Goal: Communication & Community: Ask a question

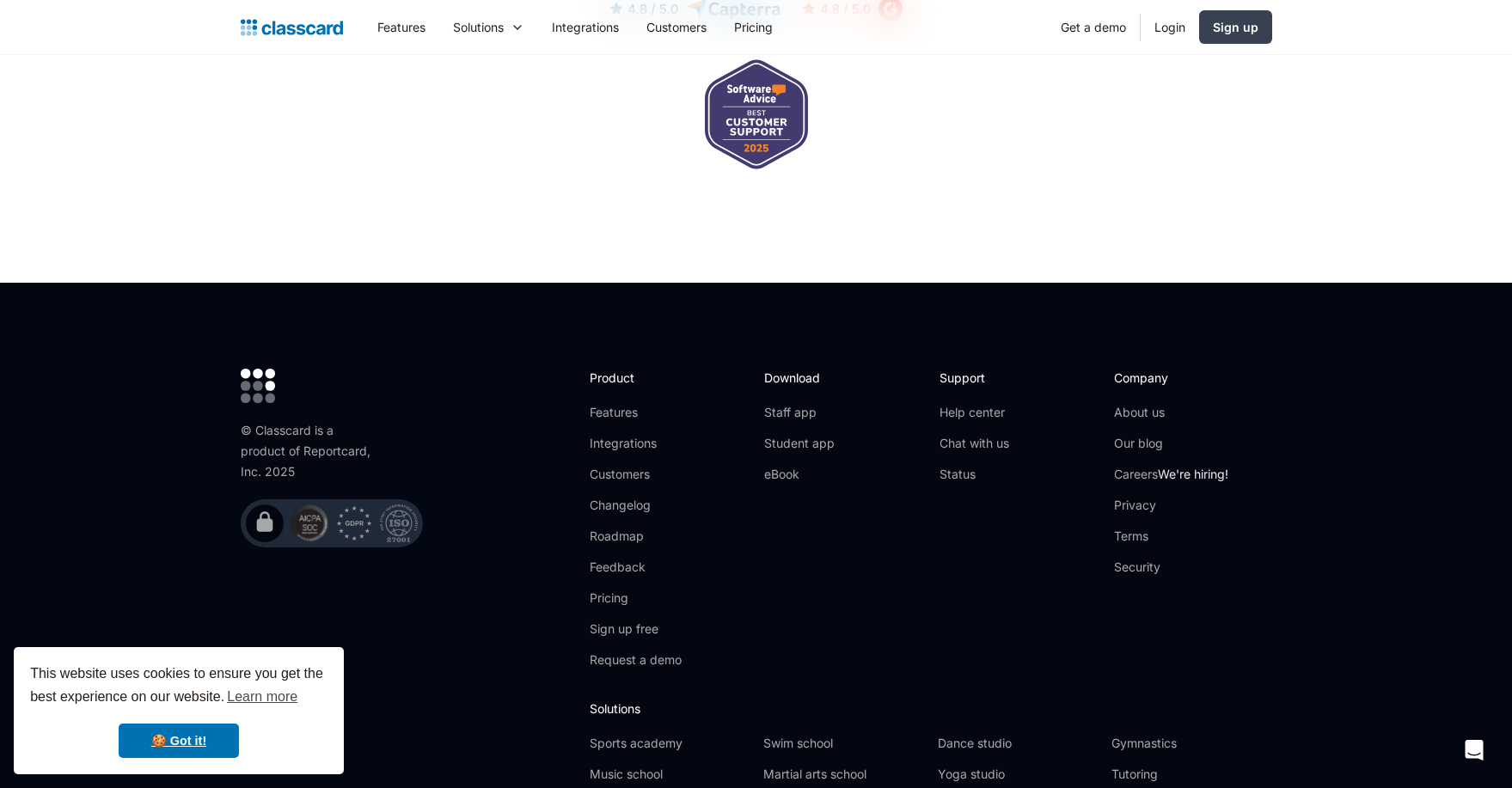
scroll to position [5641, 0]
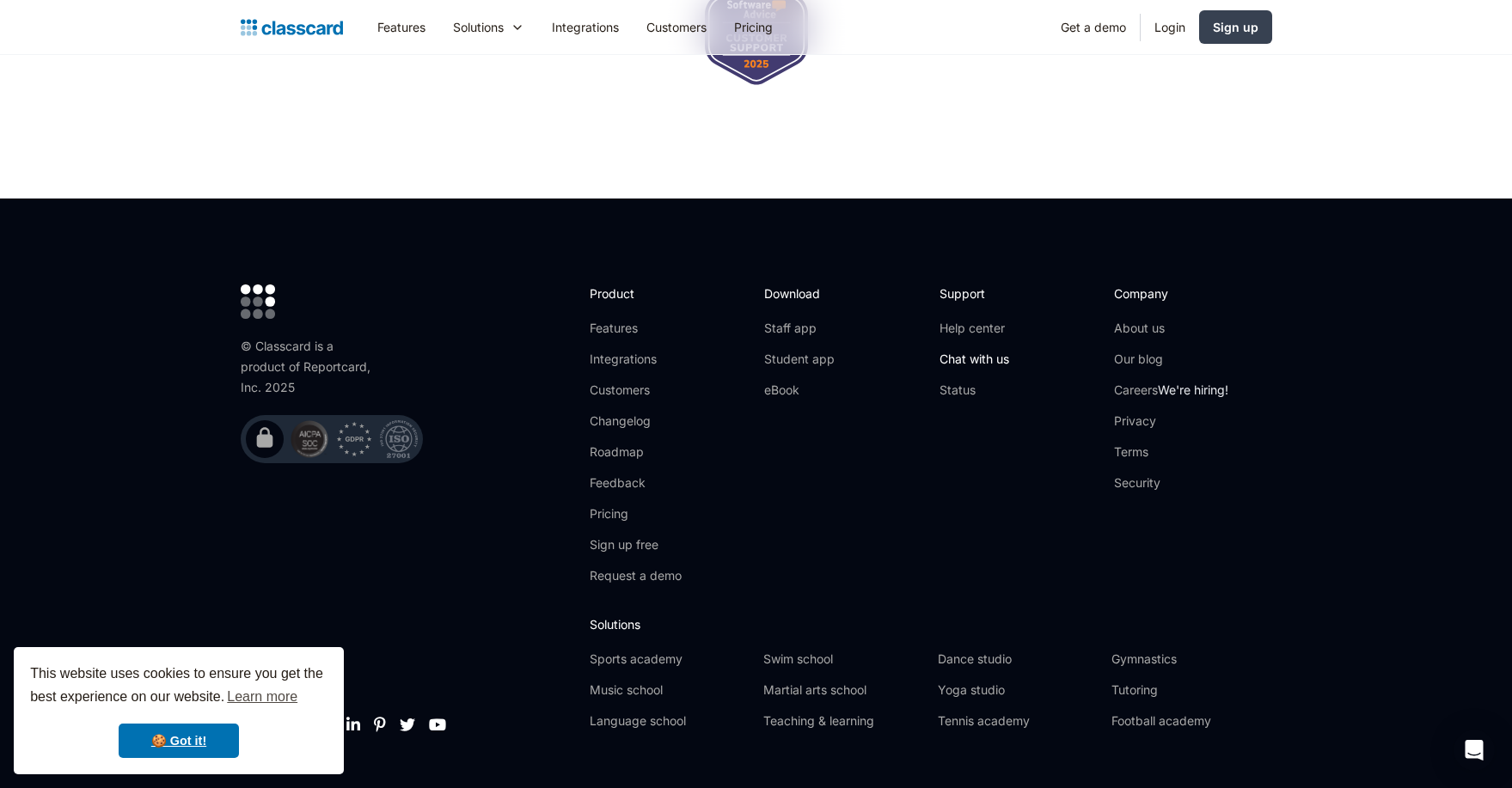
click at [987, 351] on link "Chat with us" at bounding box center [974, 359] width 70 height 17
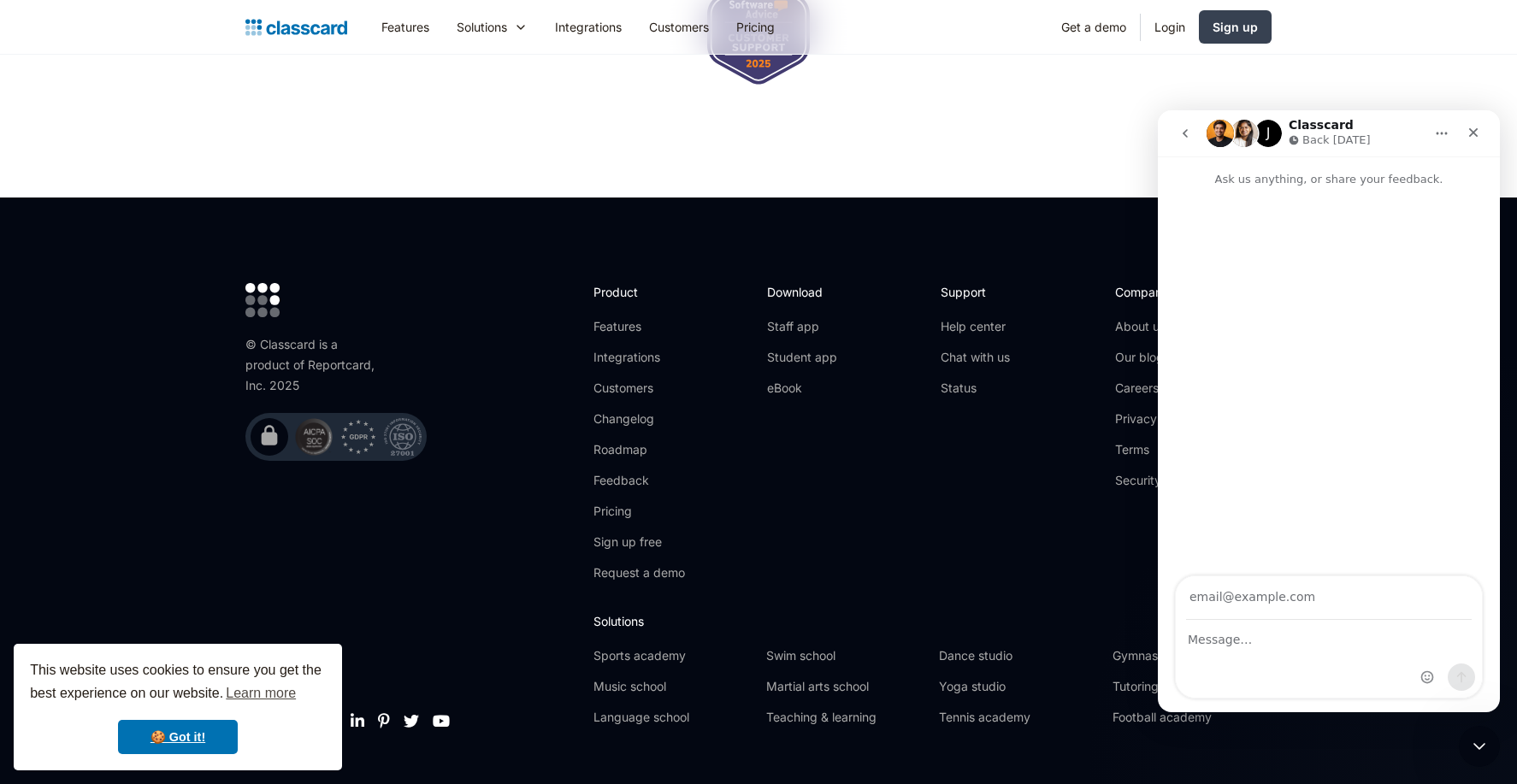
scroll to position [0, 0]
click at [1274, 647] on textarea "Message…" at bounding box center [1328, 635] width 306 height 29
click at [1294, 600] on input "Your email" at bounding box center [1328, 598] width 285 height 44
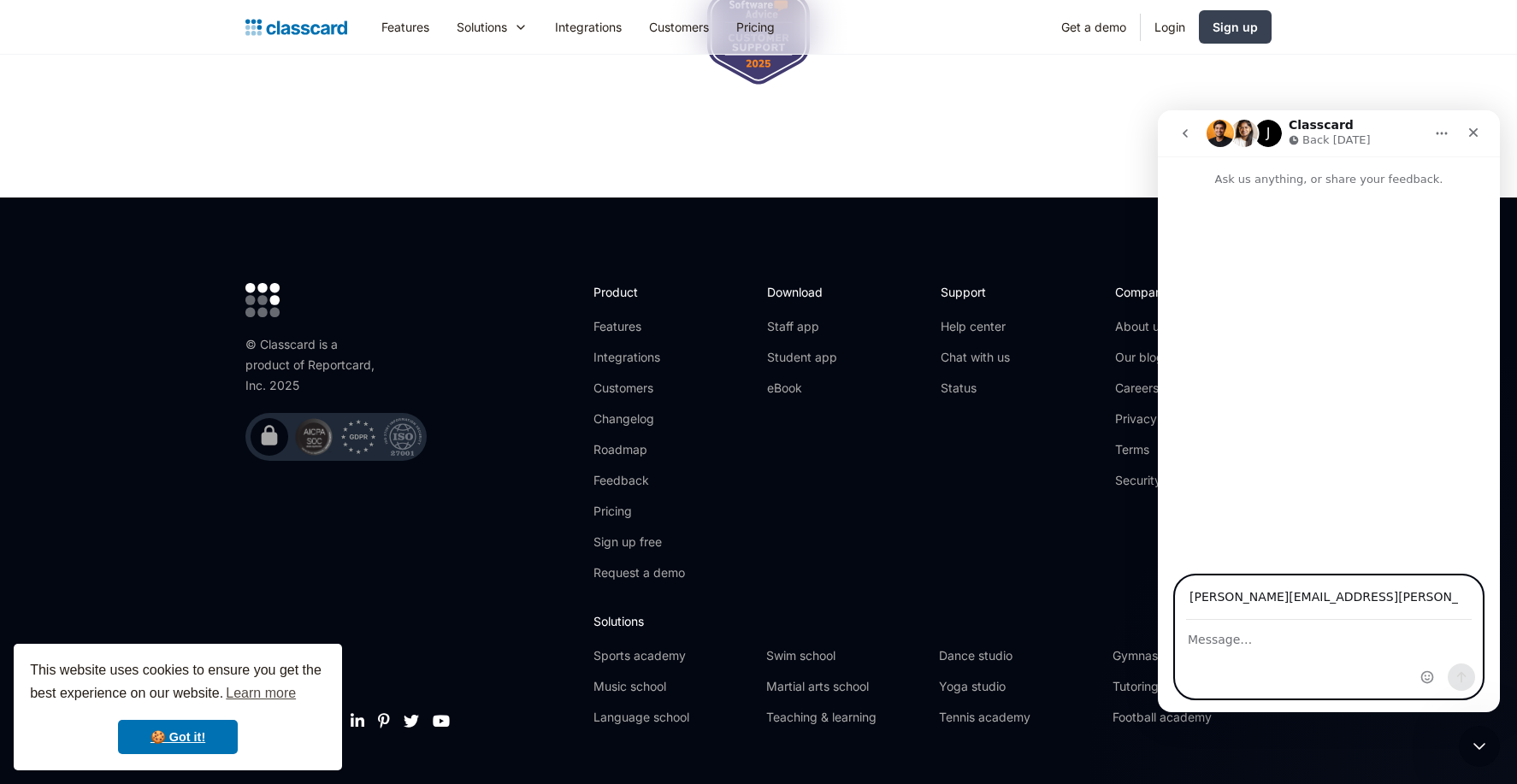
type input "manuel.lotti@me.com"
click at [1313, 644] on textarea "Message…" at bounding box center [1328, 635] width 306 height 29
drag, startPoint x: 1264, startPoint y: 656, endPoint x: 1386, endPoint y: 659, distance: 122.0
click at [1386, 659] on textarea "Hello, we have registered Impera Sports to classcard but currently unable to" at bounding box center [1328, 643] width 306 height 46
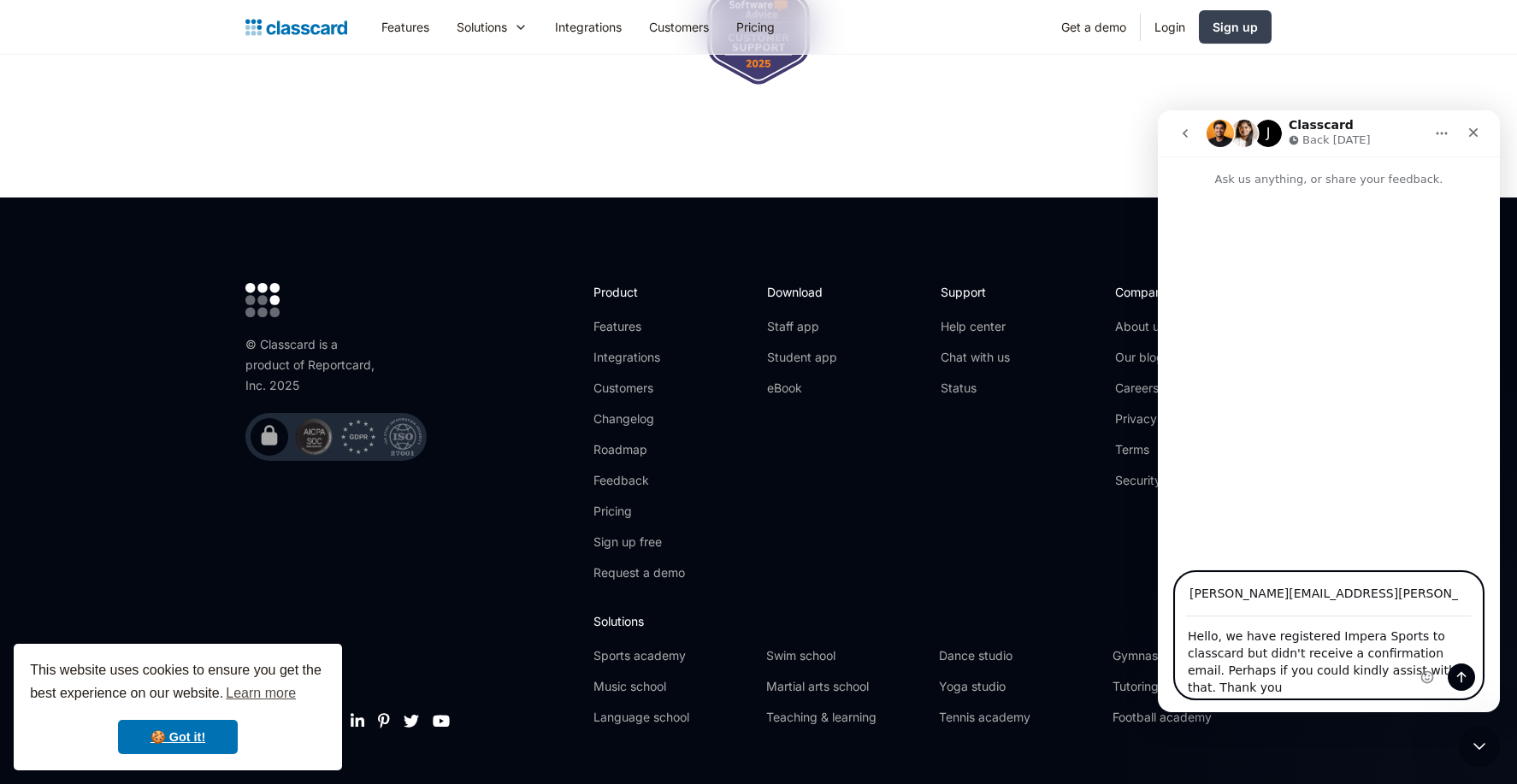
type textarea "Hello, we have registered Impera Sports to classcard but didn't receive a confi…"
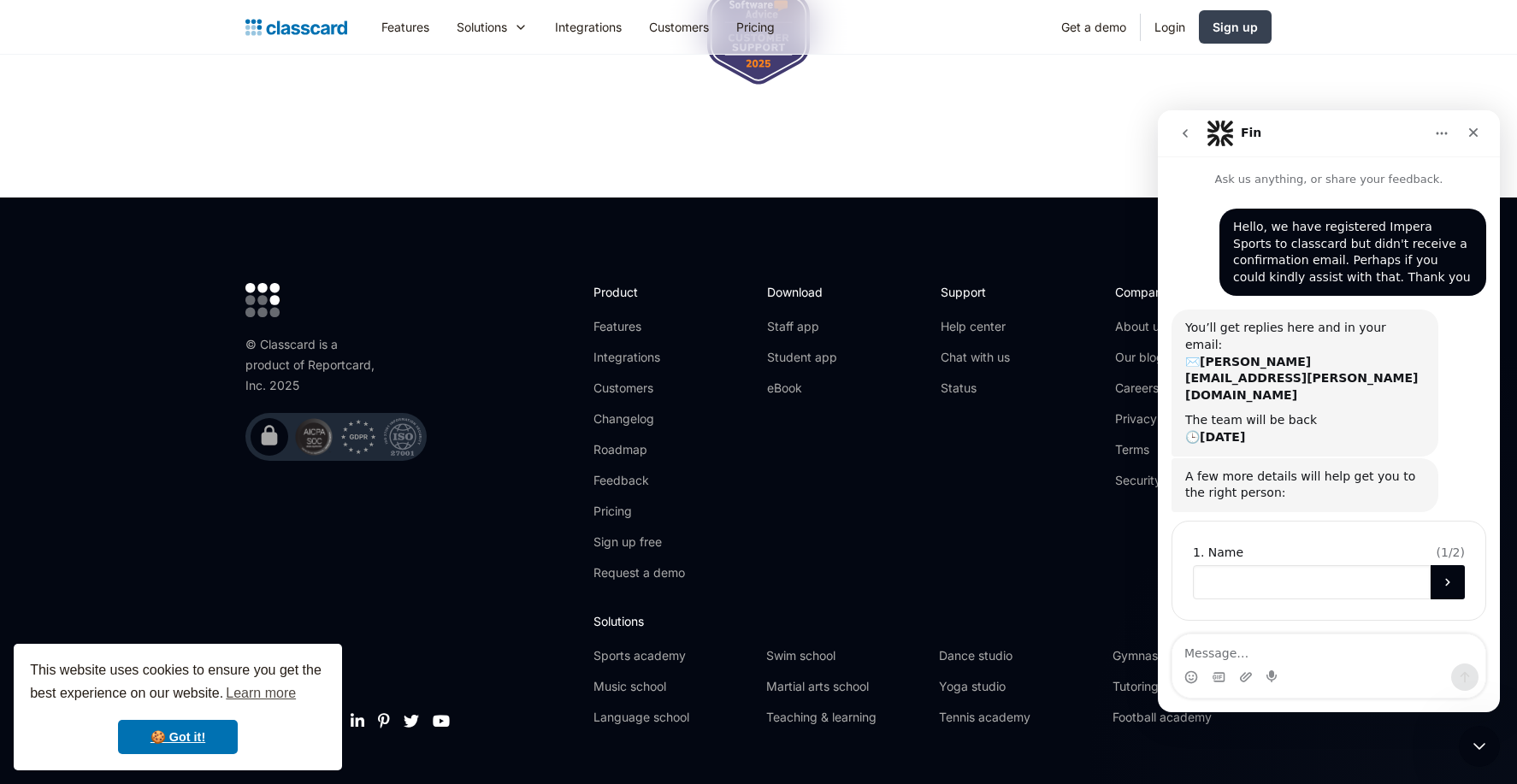
click at [1250, 566] on input "Name" at bounding box center [1311, 583] width 237 height 34
type input "Manuel"
click at [1448, 576] on icon "Submit" at bounding box center [1448, 583] width 14 height 14
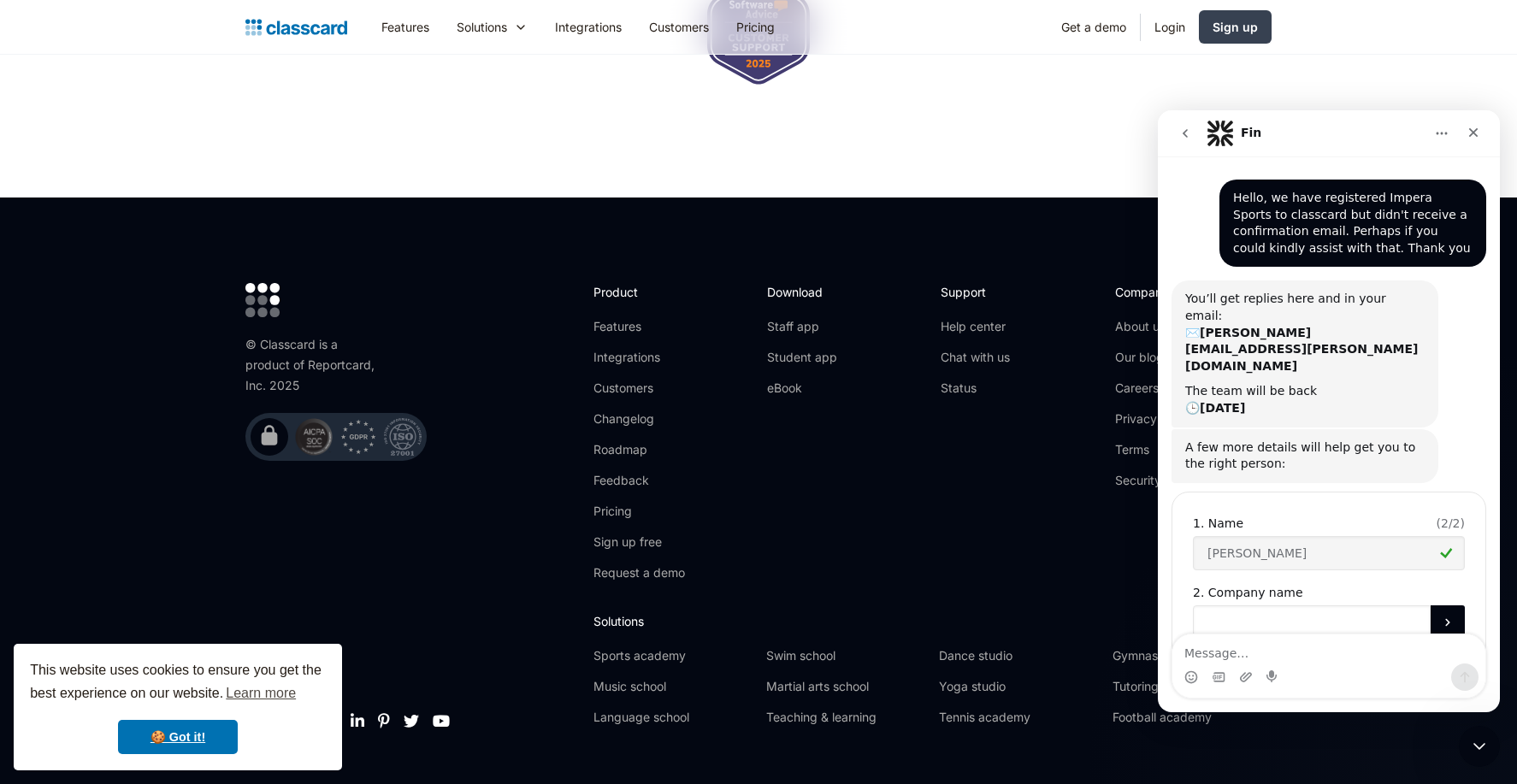
click at [1250, 605] on input "Company name" at bounding box center [1311, 622] width 237 height 34
type input "Impera Sports"
click at [1439, 605] on button "Submit" at bounding box center [1448, 622] width 34 height 34
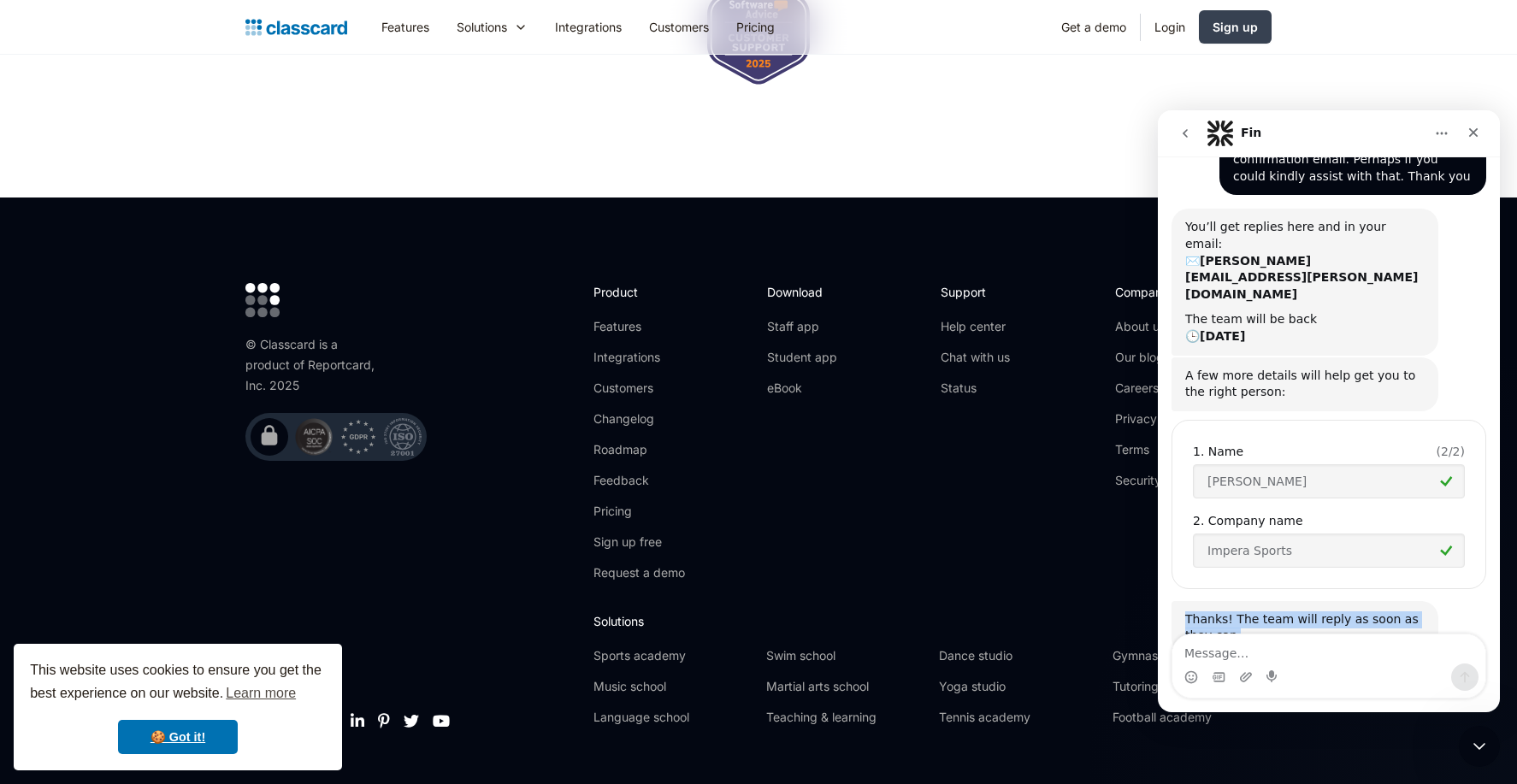
drag, startPoint x: 1266, startPoint y: 582, endPoint x: 2311, endPoint y: 678, distance: 1049.4
click at [1158, 554] on html "Fin Ask us anything, or share your feedback. Hello, we have registered Impera S…" at bounding box center [1328, 411] width 342 height 601
click at [1301, 607] on div "Thanks! The team will reply as soon as they can. Fin • Just now" at bounding box center [1328, 646] width 315 height 92
